Goal: Check status: Check status

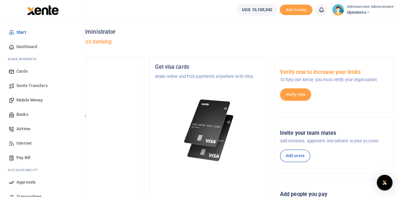
click at [34, 101] on span "Mobile Money" at bounding box center [29, 100] width 26 height 7
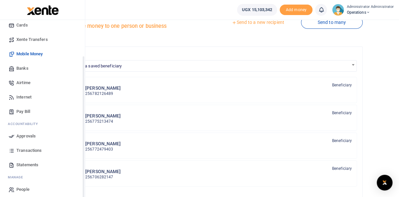
scroll to position [51, 0]
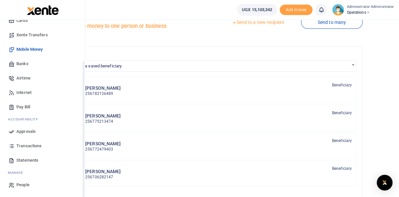
drag, startPoint x: 83, startPoint y: 111, endPoint x: 85, endPoint y: 169, distance: 58.3
click at [85, 169] on div "Start Dashboard M ake Payments Cards Xente Transfers Mobile Money Banks Airtime…" at bounding box center [42, 118] width 85 height 197
click at [31, 143] on span "Transactions" at bounding box center [28, 146] width 25 height 7
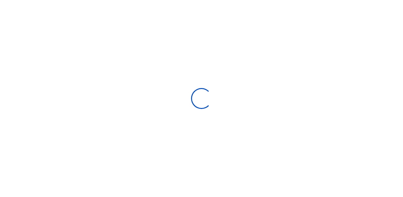
select select
type input "07/31/2025 - 08/29/2025"
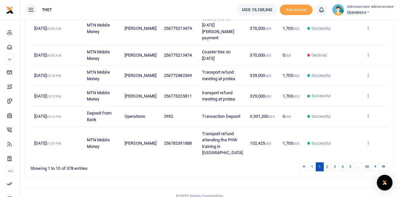
scroll to position [242, 0]
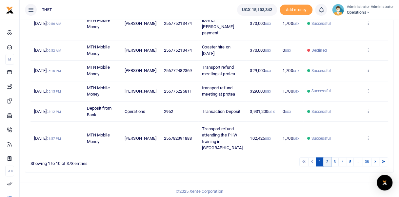
click at [327, 159] on link "2" at bounding box center [327, 162] width 8 height 9
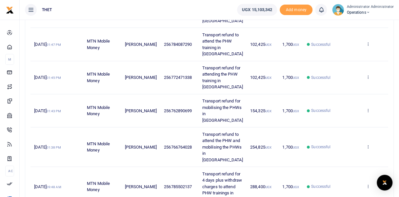
scroll to position [120, 0]
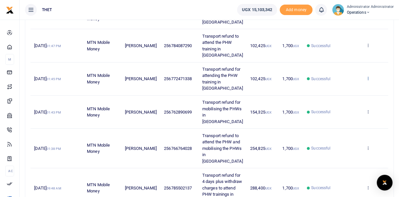
click at [368, 77] on icon at bounding box center [367, 78] width 4 height 5
click at [336, 87] on link "View details" at bounding box center [344, 89] width 52 height 9
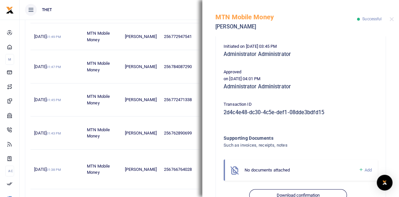
scroll to position [183, 0]
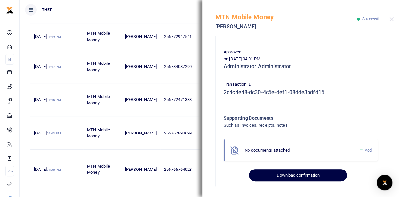
click at [289, 176] on button "Download confirmation" at bounding box center [297, 175] width 97 height 12
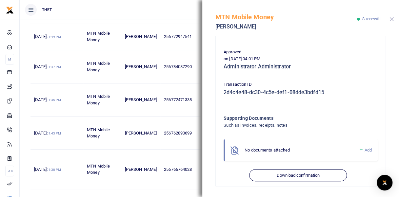
click at [392, 21] on button "Close" at bounding box center [391, 19] width 4 height 4
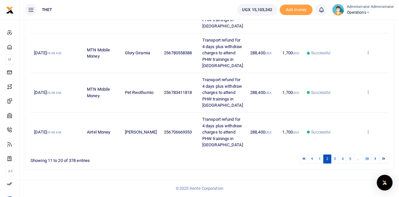
scroll to position [358, 0]
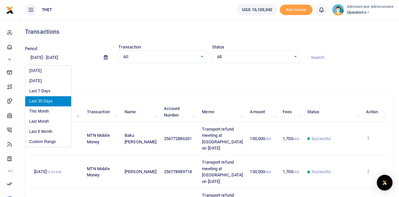
click at [53, 58] on input "07/31/2025 - 08/29/2025" at bounding box center [62, 57] width 74 height 11
click at [42, 110] on li "This Month" at bounding box center [48, 111] width 46 height 10
type input "08/01/2025 - 08/31/2025"
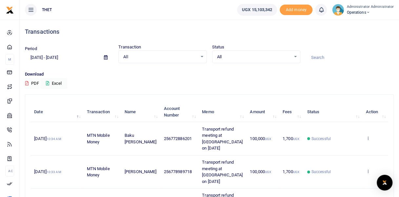
click at [33, 83] on button "PDF" at bounding box center [32, 83] width 14 height 11
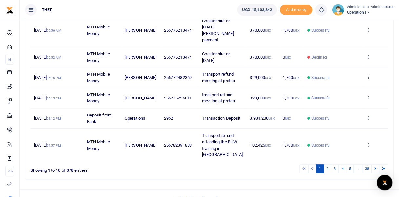
scroll to position [243, 0]
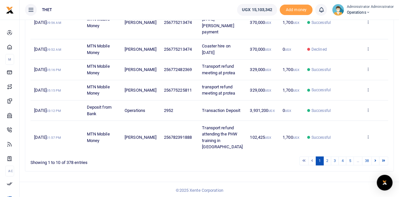
click at [340, 10] on img at bounding box center [338, 10] width 12 height 12
click at [358, 47] on link "Logout" at bounding box center [366, 47] width 52 height 9
